Goal: Complete application form

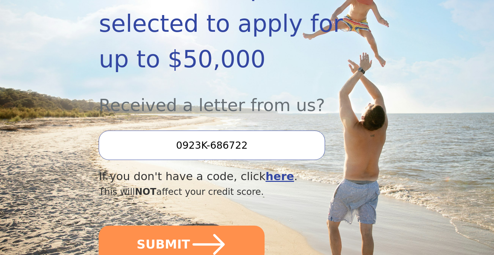
scroll to position [204, 0]
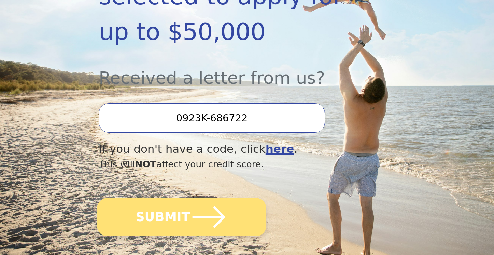
click at [209, 220] on icon "submit" at bounding box center [209, 217] width 38 height 38
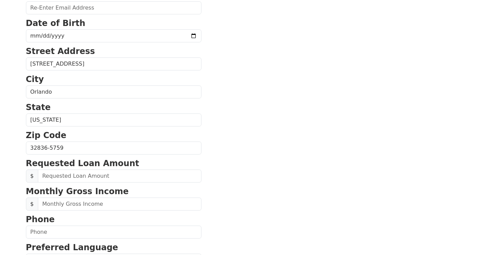
scroll to position [155, 0]
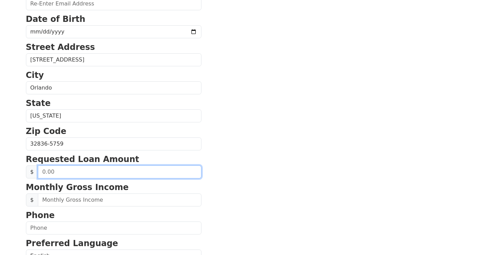
click at [148, 170] on input "text" at bounding box center [120, 171] width 164 height 13
type input "50,000.00"
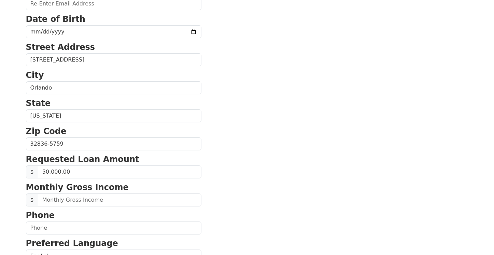
click at [292, 182] on section "First Name [PERSON_NAME] Name [PERSON_NAME] Email Address Re-Enter Email Addres…" at bounding box center [247, 144] width 443 height 487
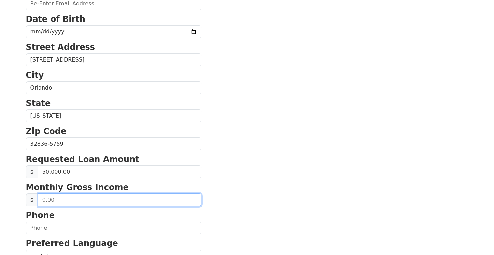
click at [133, 203] on input "text" at bounding box center [120, 199] width 164 height 13
type input "15,000.00"
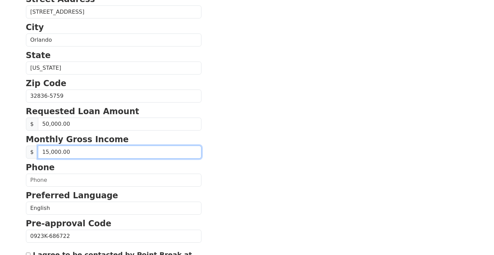
scroll to position [207, 0]
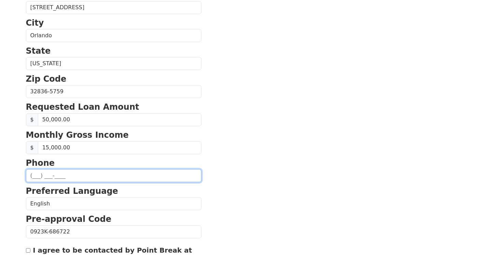
click at [33, 175] on input "text" at bounding box center [114, 175] width 176 height 13
type input "[PHONE_NUMBER]"
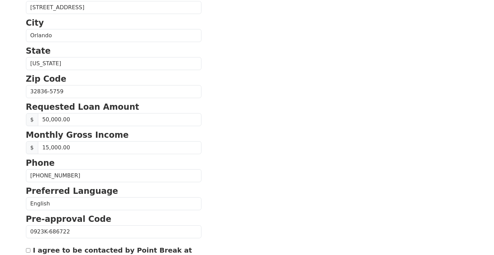
click at [194, 195] on section "First Name [PERSON_NAME] Name [PERSON_NAME] Email Address Re-Enter Email Addres…" at bounding box center [247, 92] width 443 height 487
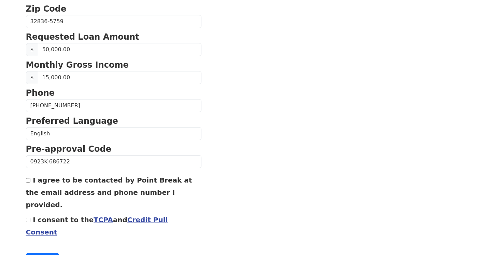
scroll to position [289, 0]
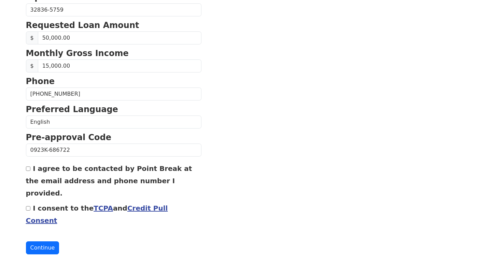
click at [28, 169] on input "I agree to be contacted by Point Break at the email address and phone number I …" at bounding box center [28, 168] width 4 height 4
checkbox input "true"
click at [29, 206] on input "I consent to the TCPA and Credit Pull Consent" at bounding box center [28, 208] width 4 height 4
checkbox input "true"
